Goal: Task Accomplishment & Management: Use online tool/utility

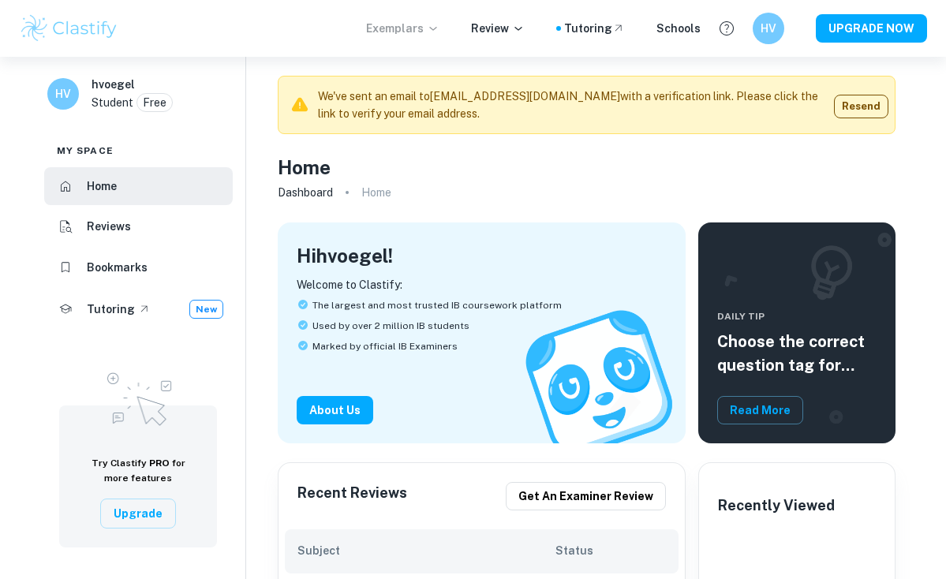
click at [399, 25] on p "Exemplars" at bounding box center [402, 28] width 73 height 17
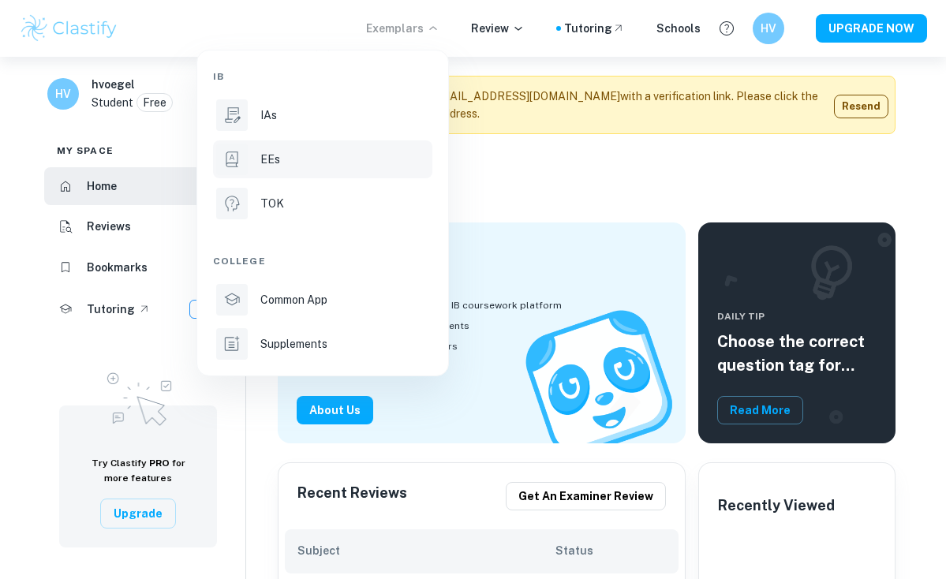
click at [259, 148] on li "EEs" at bounding box center [322, 159] width 219 height 38
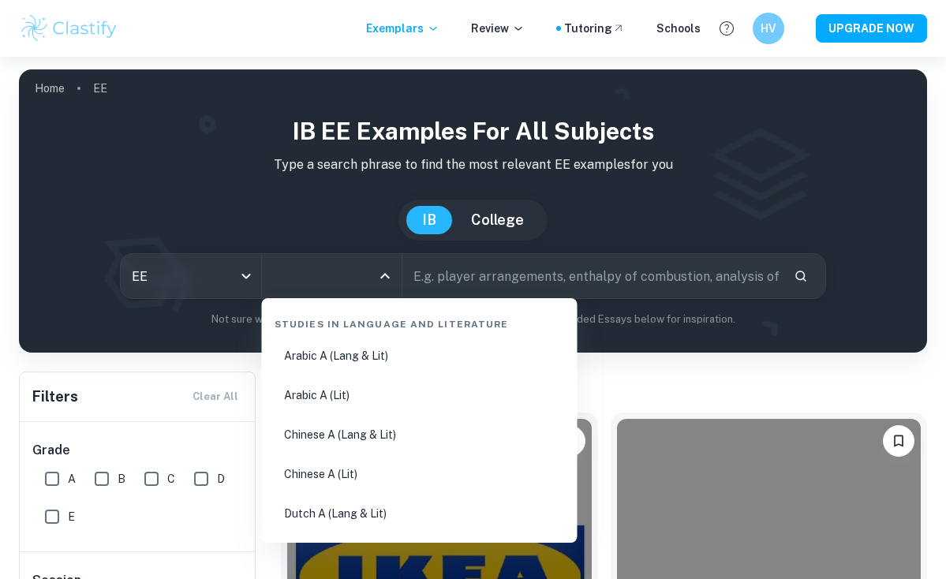
click at [339, 271] on input "All Subjects" at bounding box center [320, 276] width 103 height 30
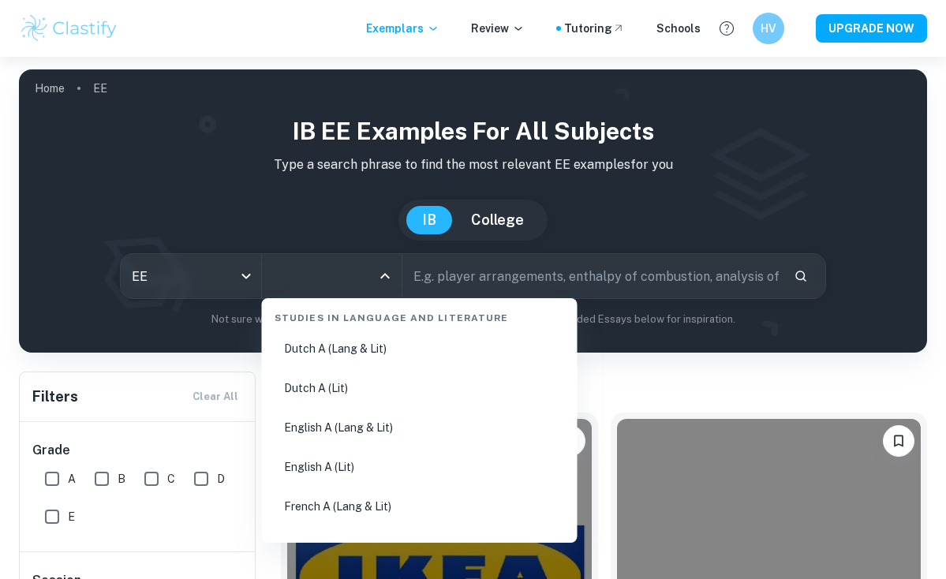
scroll to position [170, 0]
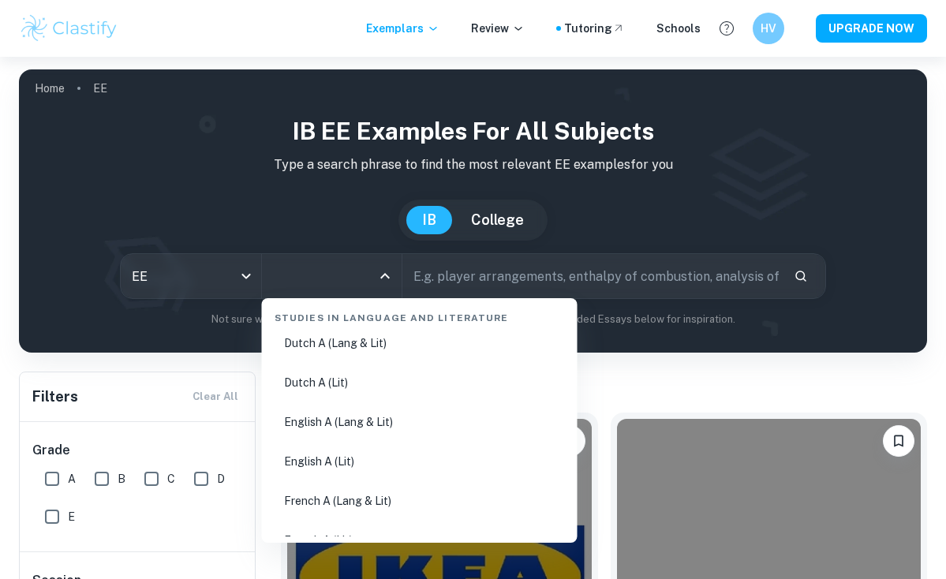
click at [316, 424] on li "English A (Lang & Lit)" at bounding box center [419, 422] width 303 height 36
type input "English A (Lang & Lit)"
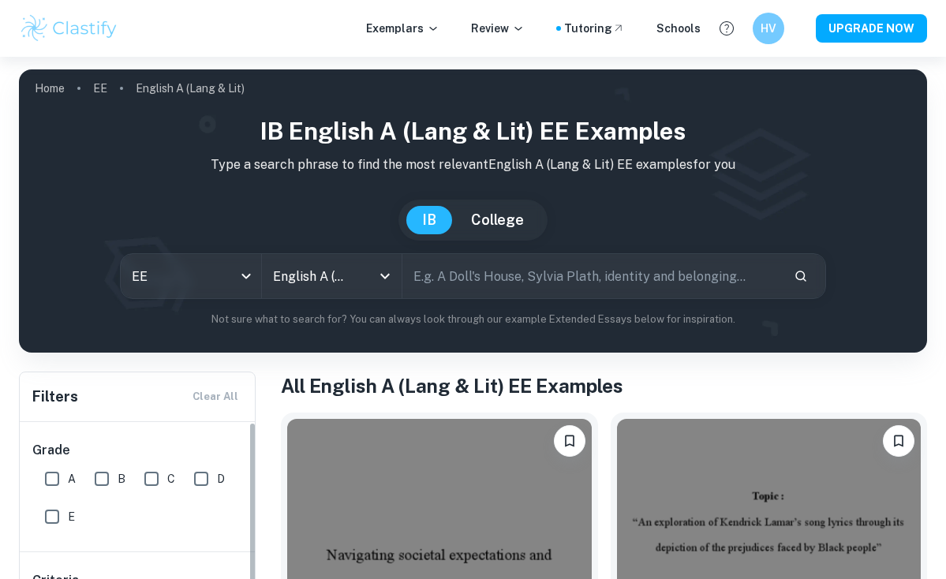
click at [59, 485] on input "A" at bounding box center [52, 479] width 32 height 32
checkbox input "true"
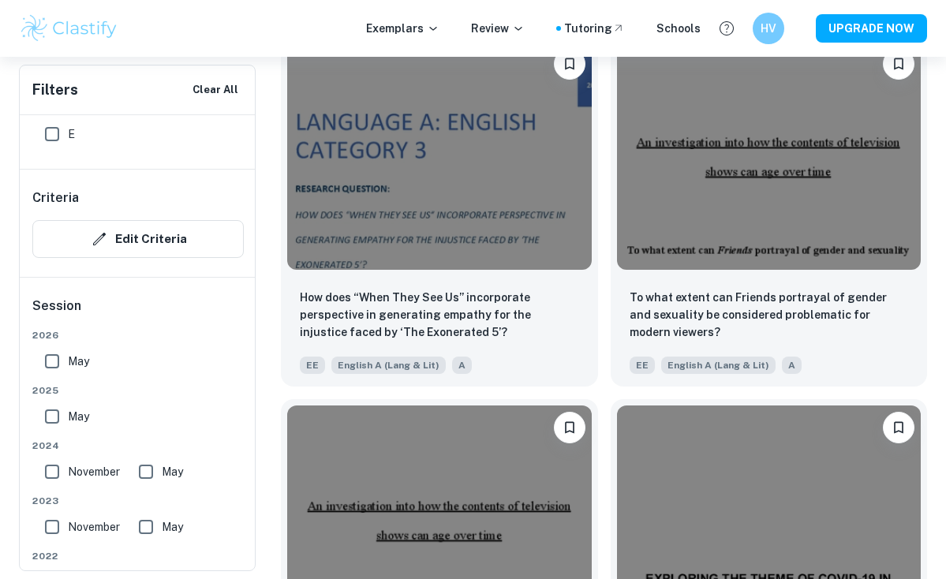
scroll to position [7667, 0]
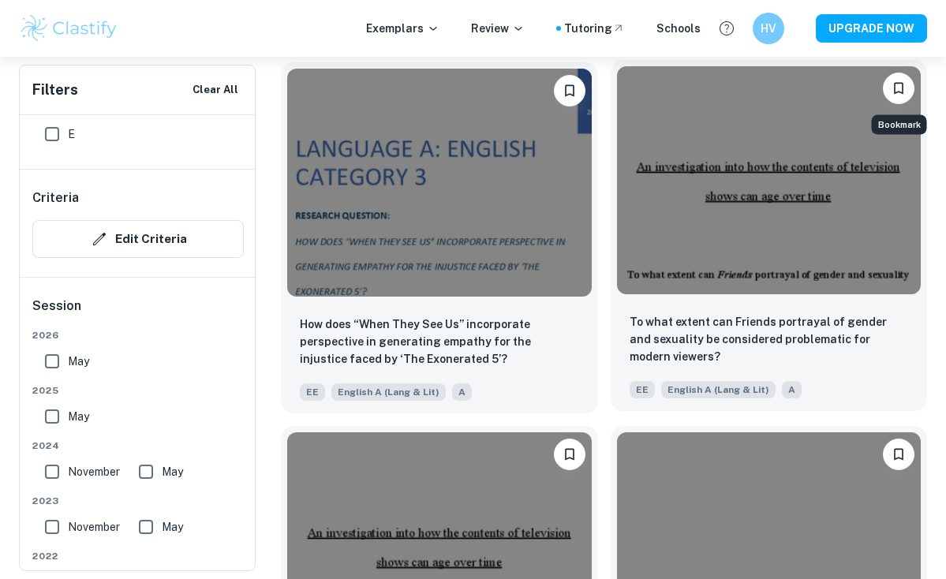
click at [893, 96] on button "Bookmark" at bounding box center [899, 89] width 32 height 32
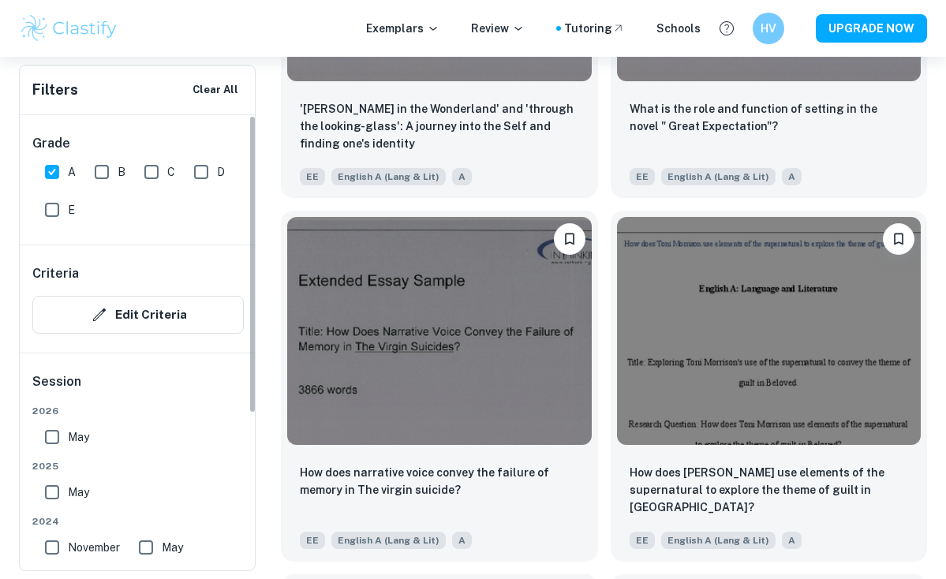
scroll to position [0, 0]
click at [155, 313] on button "Edit Criteria" at bounding box center [138, 315] width 212 height 38
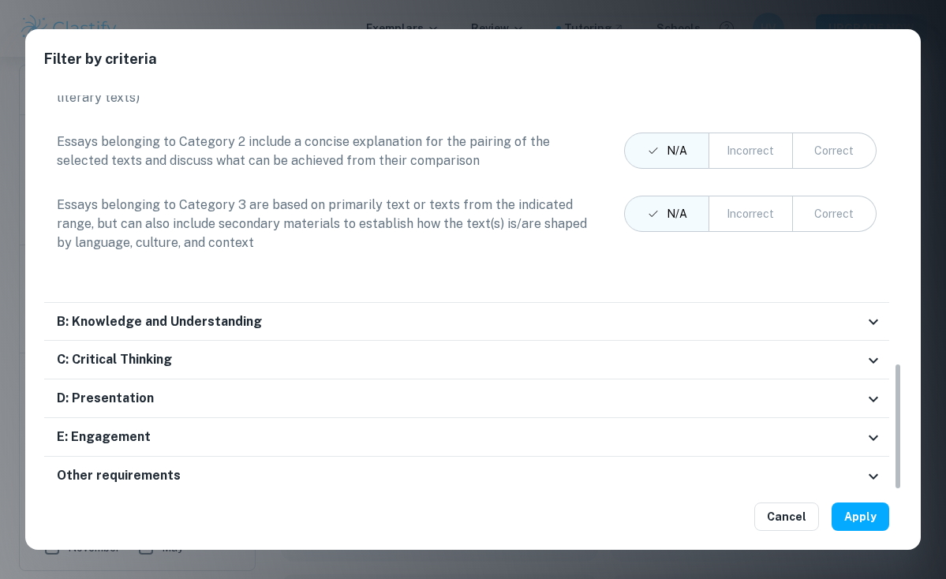
scroll to position [831, 0]
click at [807, 515] on button "Cancel" at bounding box center [786, 517] width 65 height 28
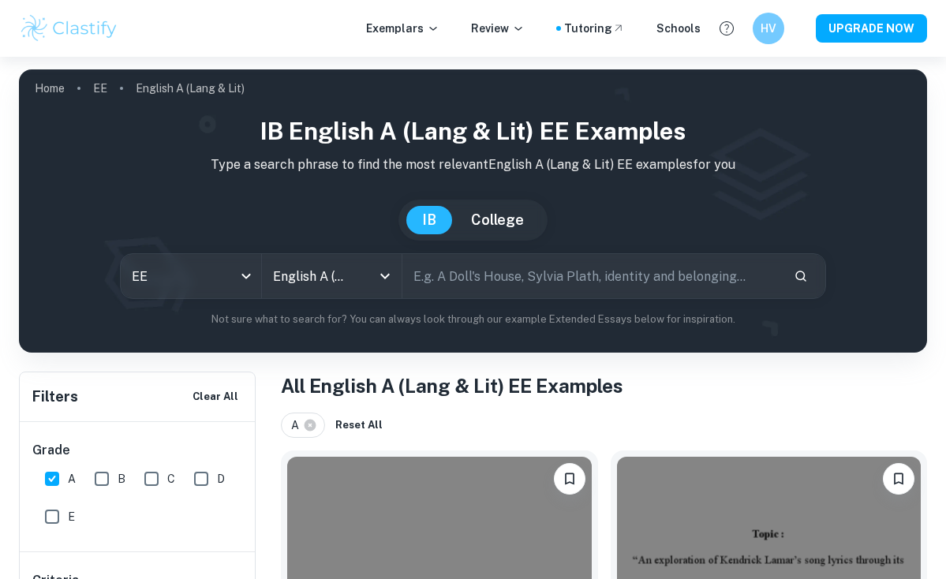
scroll to position [0, 0]
click at [522, 271] on input "text" at bounding box center [591, 276] width 379 height 44
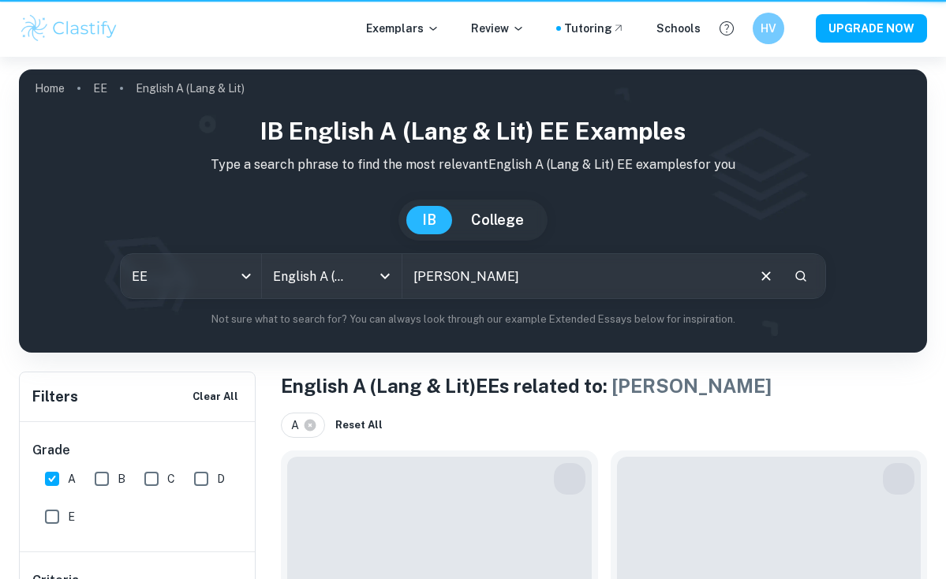
type input "[PERSON_NAME]"
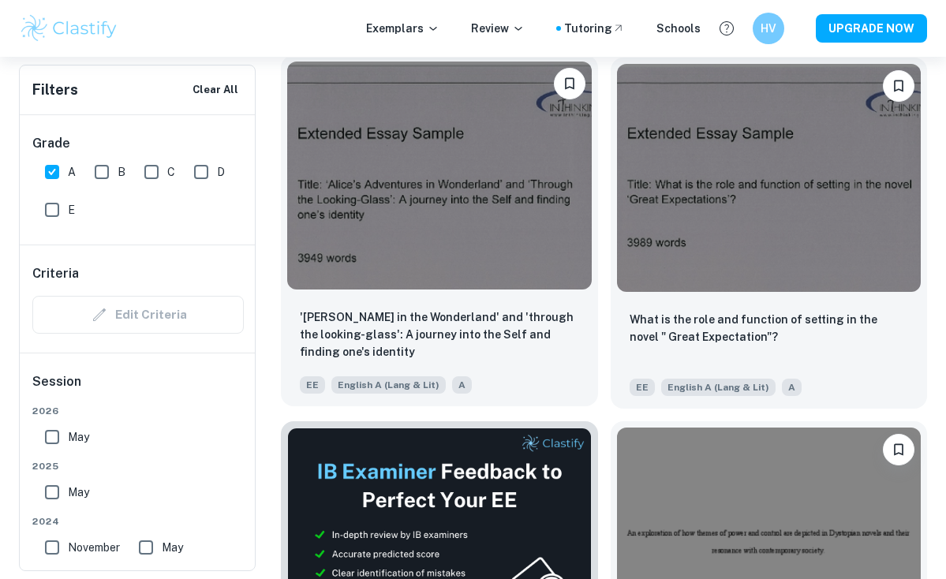
scroll to position [388, 0]
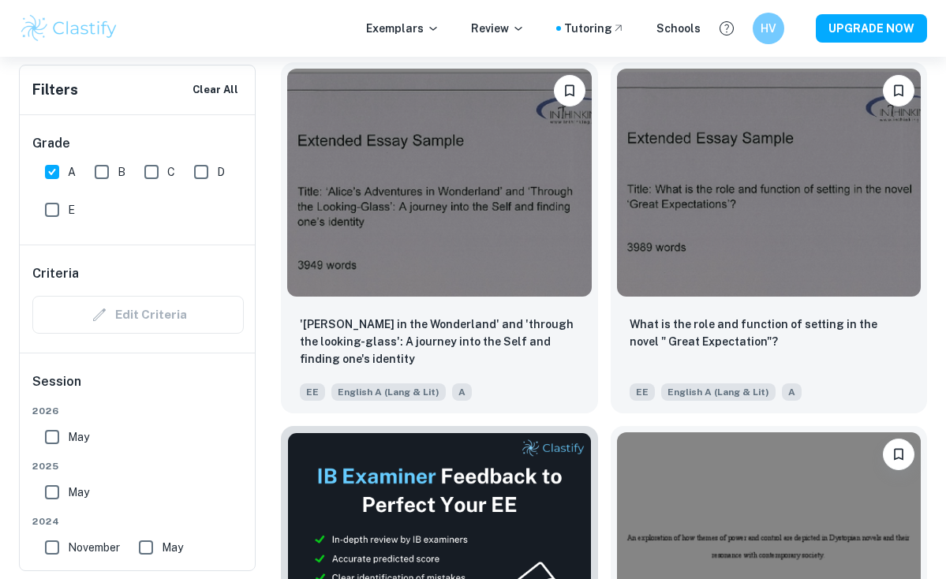
click at [102, 164] on input "B" at bounding box center [102, 172] width 32 height 32
checkbox input "true"
click at [143, 170] on input "C" at bounding box center [152, 172] width 32 height 32
checkbox input "true"
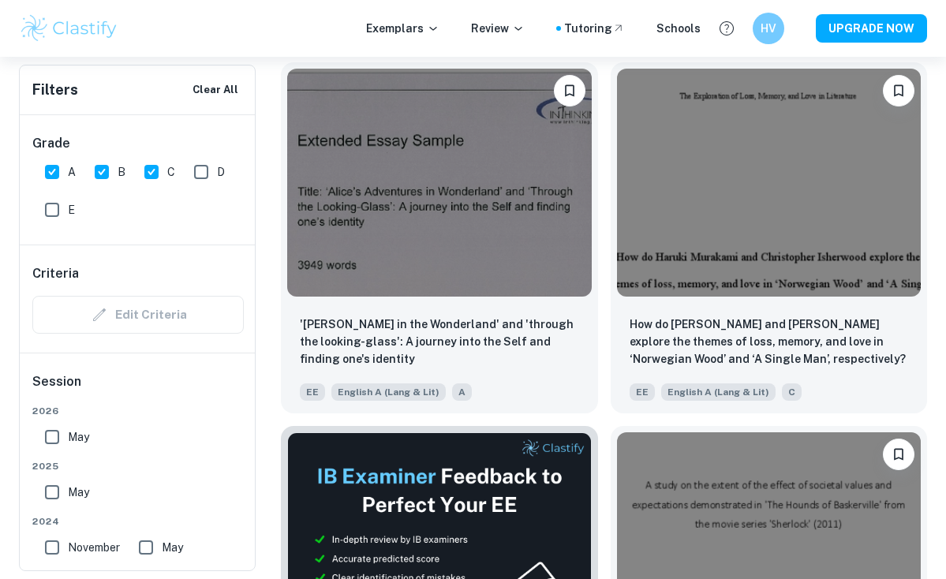
click at [208, 172] on input "D" at bounding box center [201, 172] width 32 height 32
checkbox input "true"
click at [47, 208] on input "E" at bounding box center [52, 210] width 32 height 32
click at [47, 204] on input "E" at bounding box center [52, 210] width 32 height 32
checkbox input "false"
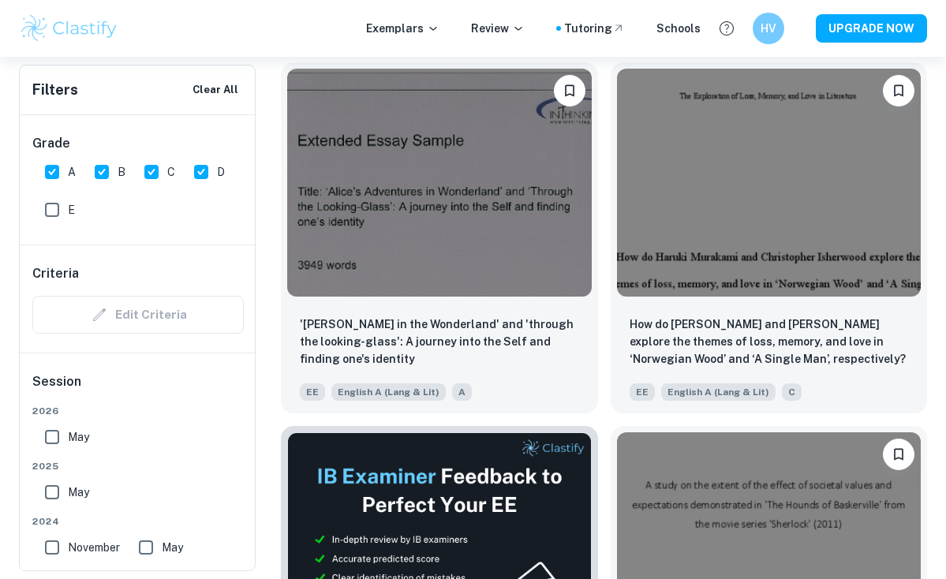
click at [194, 175] on input "D" at bounding box center [201, 172] width 32 height 32
checkbox input "false"
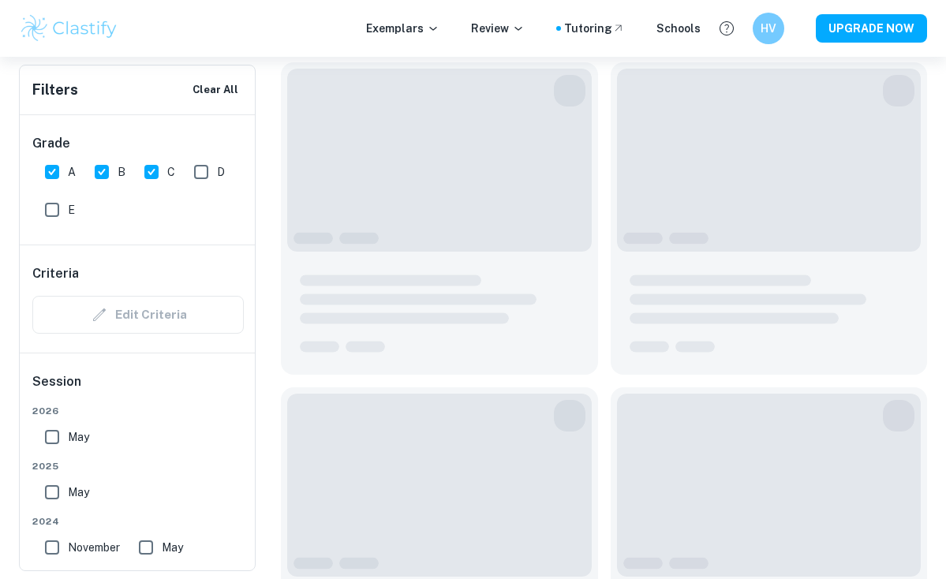
click at [151, 174] on input "C" at bounding box center [152, 172] width 32 height 32
checkbox input "false"
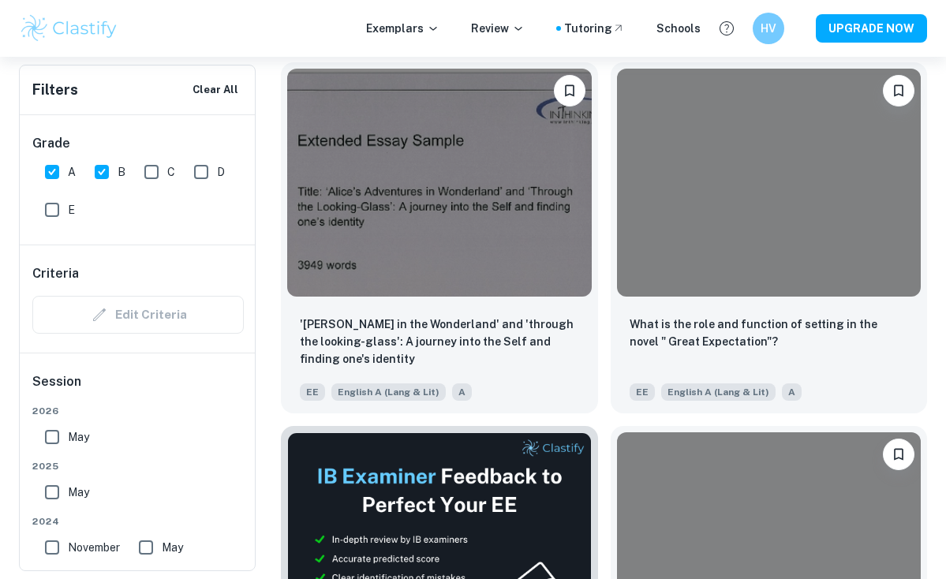
click at [109, 174] on input "B" at bounding box center [102, 172] width 32 height 32
checkbox input "false"
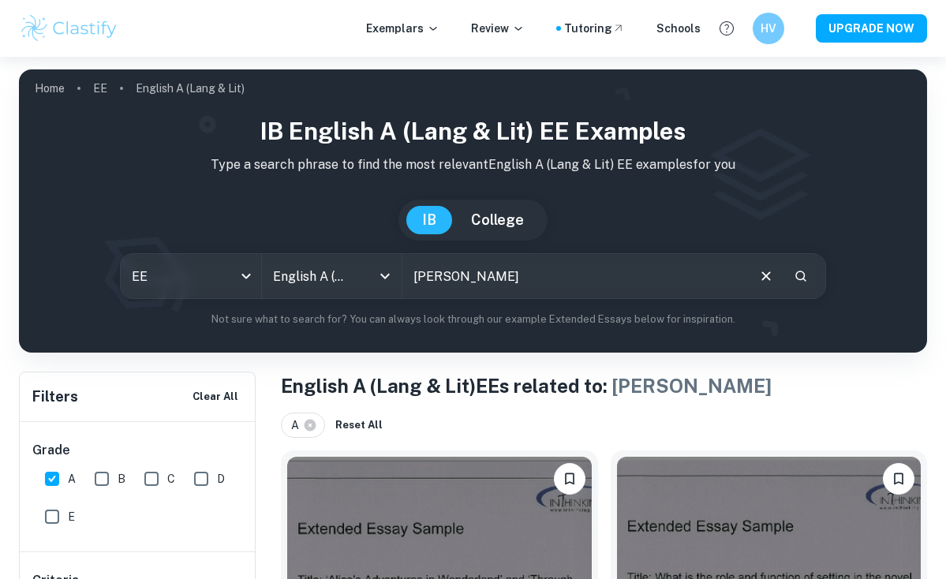
scroll to position [0, 0]
drag, startPoint x: 493, startPoint y: 285, endPoint x: 357, endPoint y: 279, distance: 136.6
click at [357, 279] on div "EE ee All Subjects English A ([PERSON_NAME] & Lit) All Subjects [PERSON_NAME] ​" at bounding box center [473, 276] width 706 height 46
drag, startPoint x: 500, startPoint y: 283, endPoint x: 376, endPoint y: 272, distance: 124.4
click at [376, 272] on div "EE ee All Subjects English A ([PERSON_NAME] & Lit) All Subjects [PERSON_NAME] ​" at bounding box center [473, 276] width 706 height 46
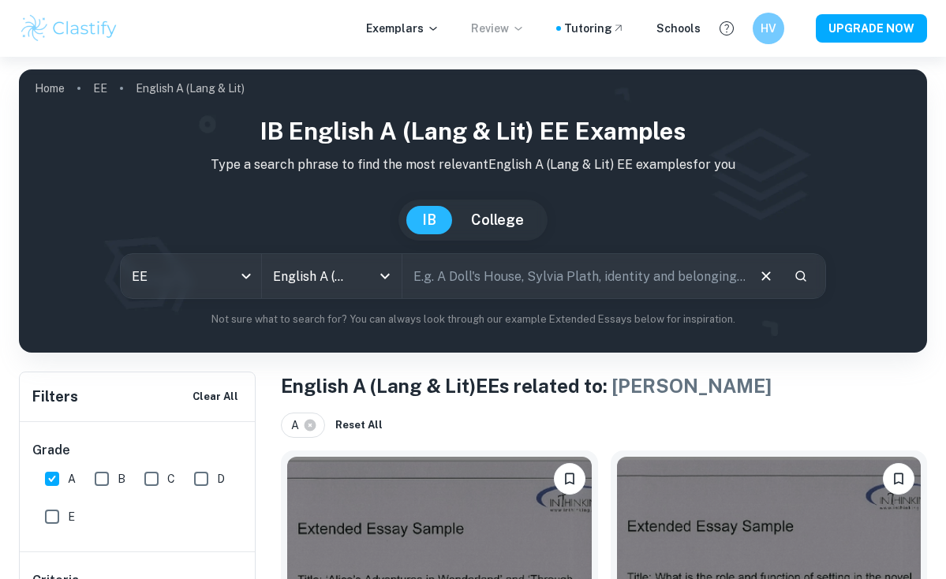
click at [520, 36] on p "Review" at bounding box center [498, 28] width 54 height 17
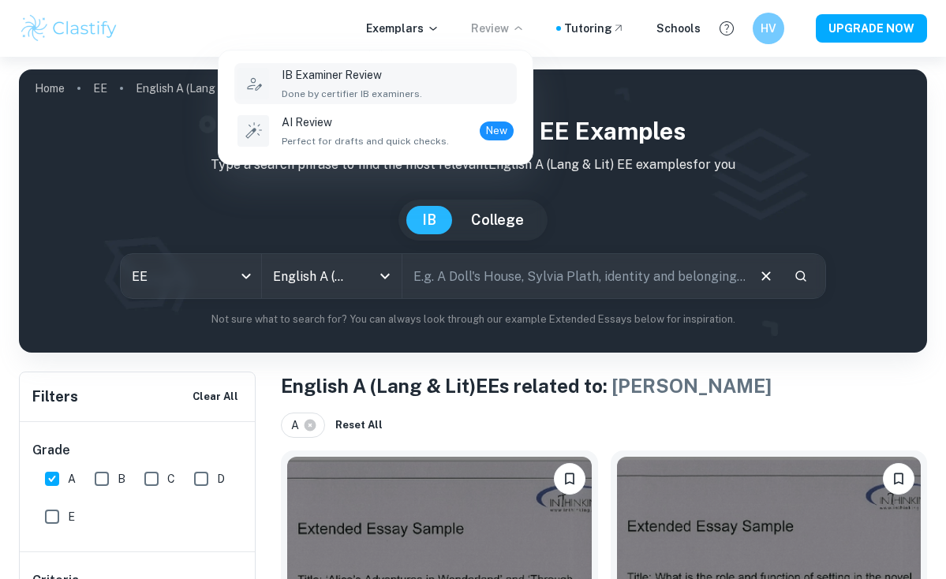
click at [424, 88] on div "IB Examiner Review Done by certifier IB examiners." at bounding box center [398, 83] width 232 height 35
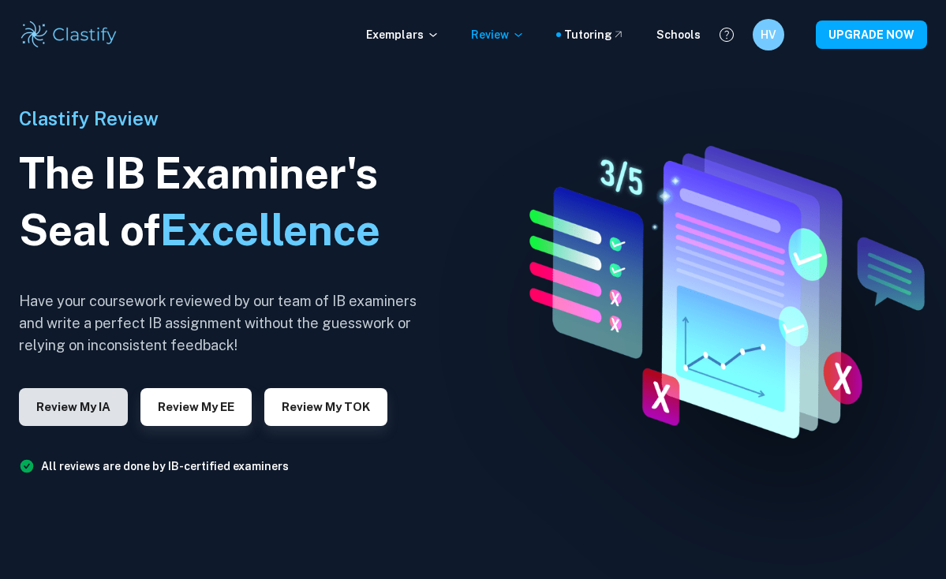
click at [103, 413] on button "Review my IA" at bounding box center [73, 407] width 109 height 38
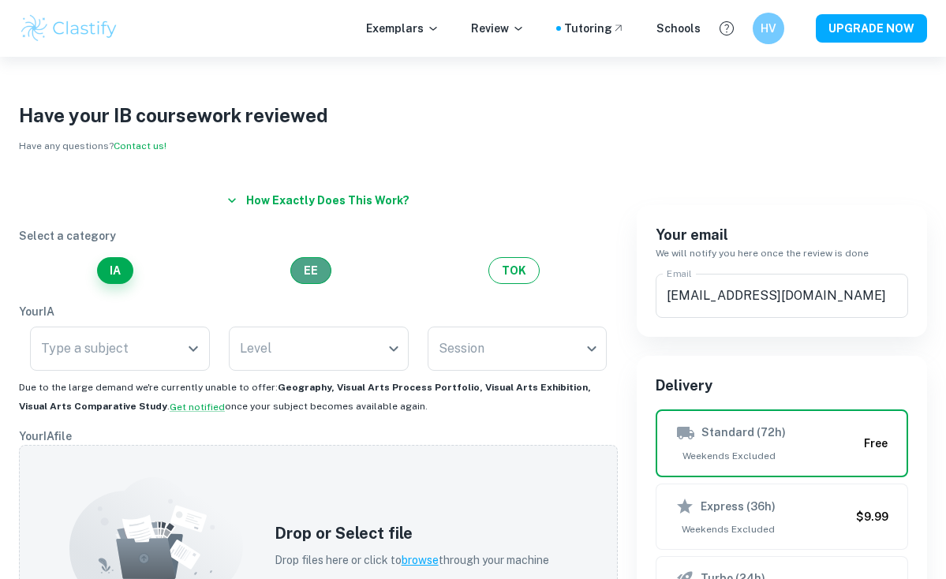
click at [314, 267] on button "EE" at bounding box center [310, 270] width 41 height 27
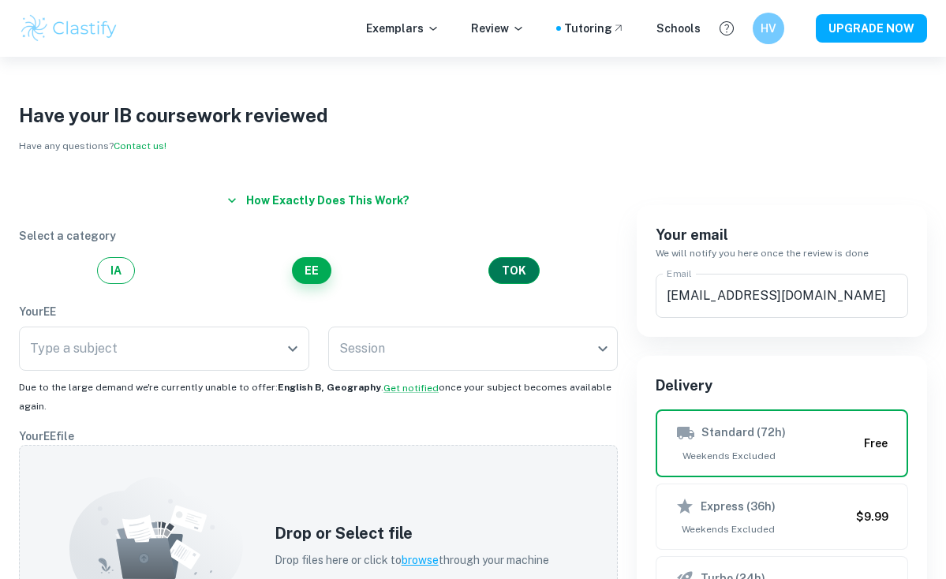
click at [510, 275] on button "TOK" at bounding box center [514, 270] width 51 height 27
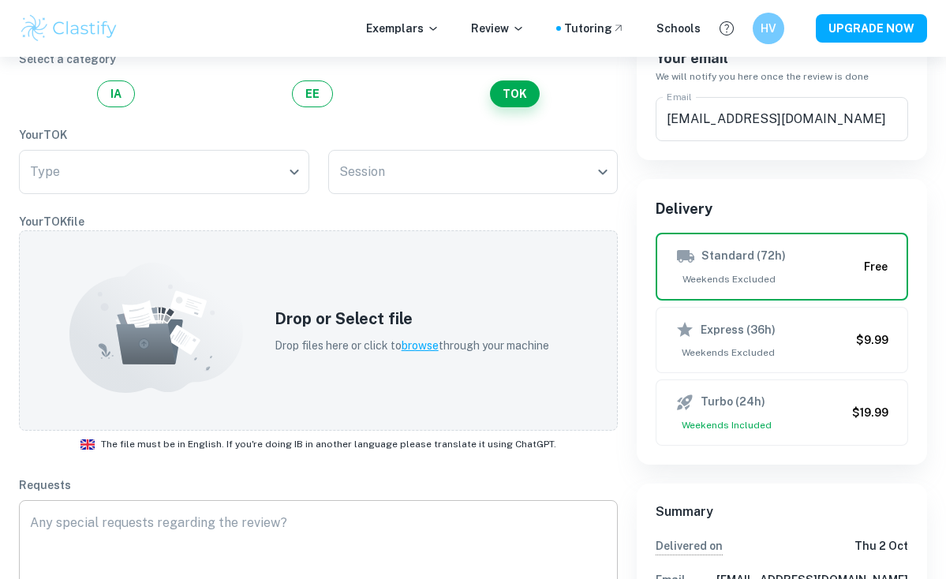
scroll to position [145, 0]
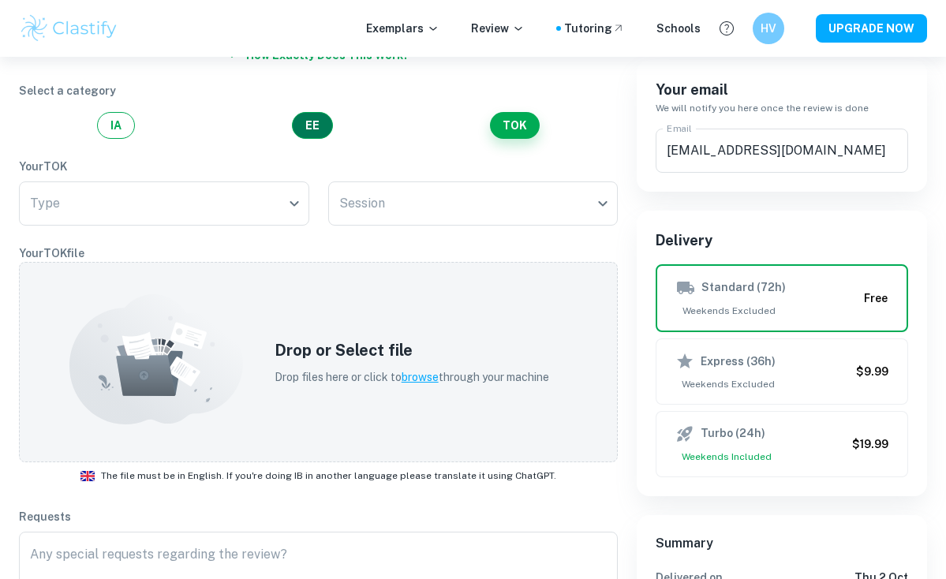
click at [310, 134] on button "EE" at bounding box center [312, 125] width 41 height 27
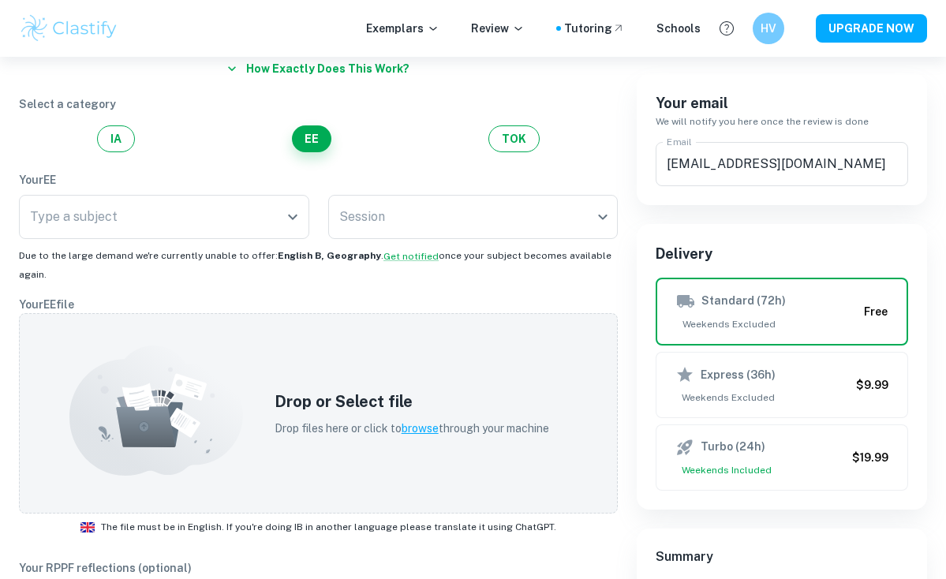
scroll to position [117, 0]
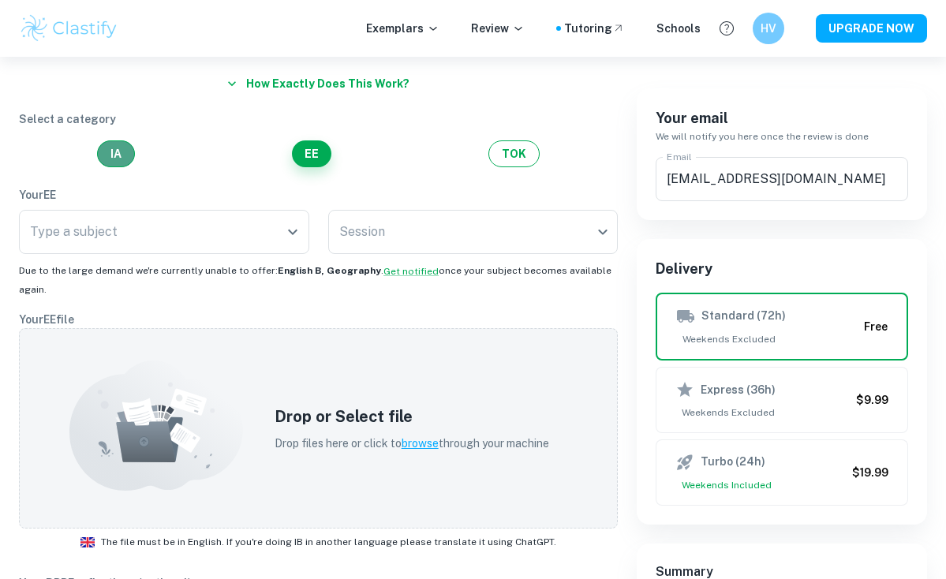
click at [119, 151] on button "IA" at bounding box center [116, 153] width 38 height 27
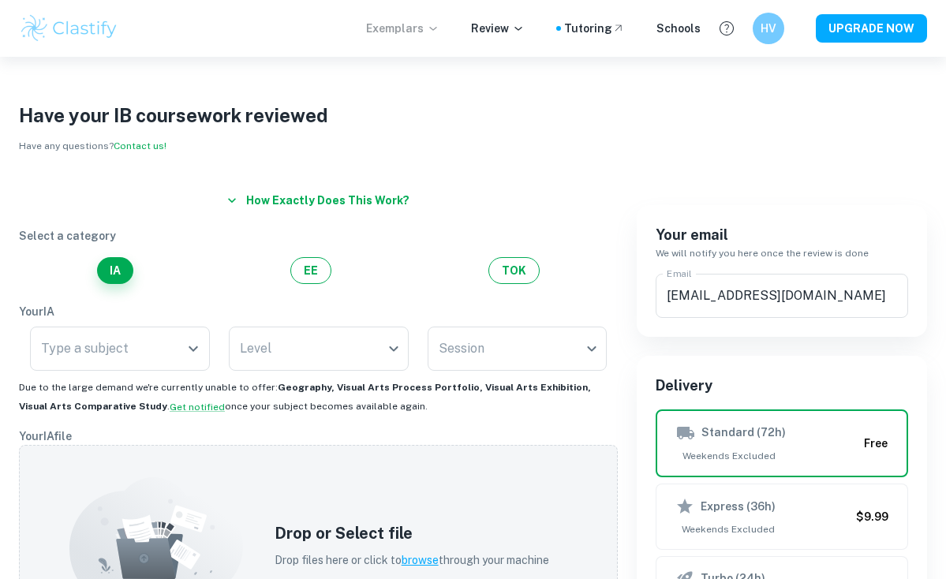
scroll to position [0, 0]
click at [490, 32] on p "Review" at bounding box center [498, 28] width 54 height 17
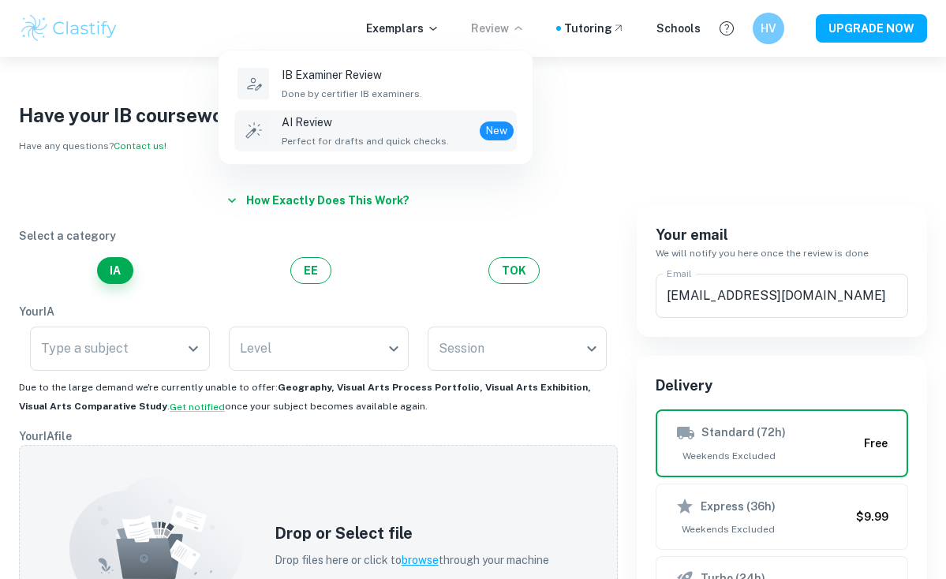
click at [334, 129] on p "AI Review" at bounding box center [365, 122] width 167 height 17
